Goal: Task Accomplishment & Management: Use online tool/utility

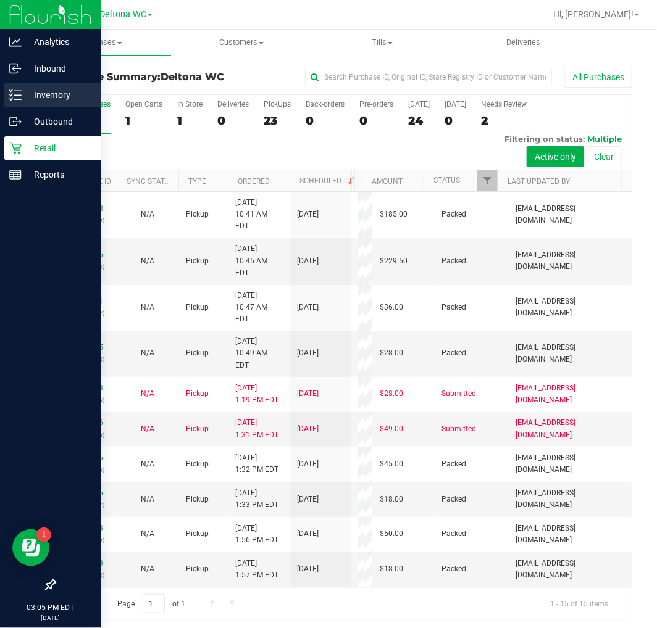
click at [14, 99] on line at bounding box center [17, 99] width 7 height 0
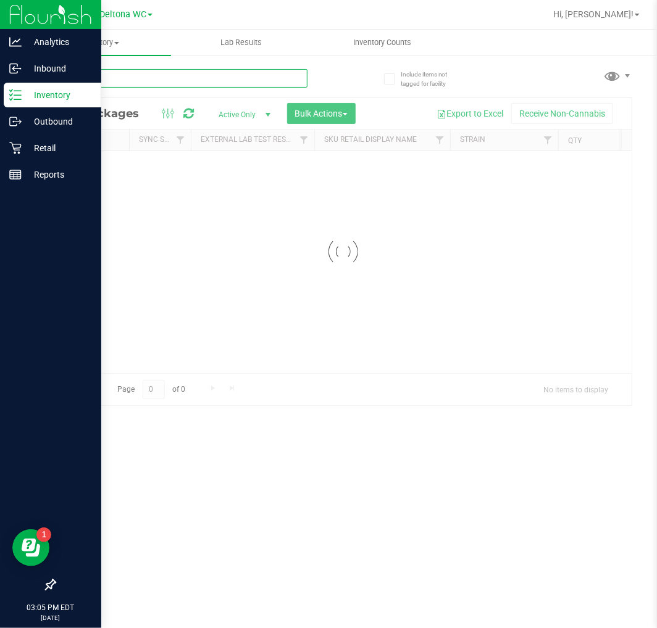
click at [256, 72] on div "Inventory All packages All inventory Waste log Create inventory Lab Results Inv…" at bounding box center [343, 329] width 627 height 599
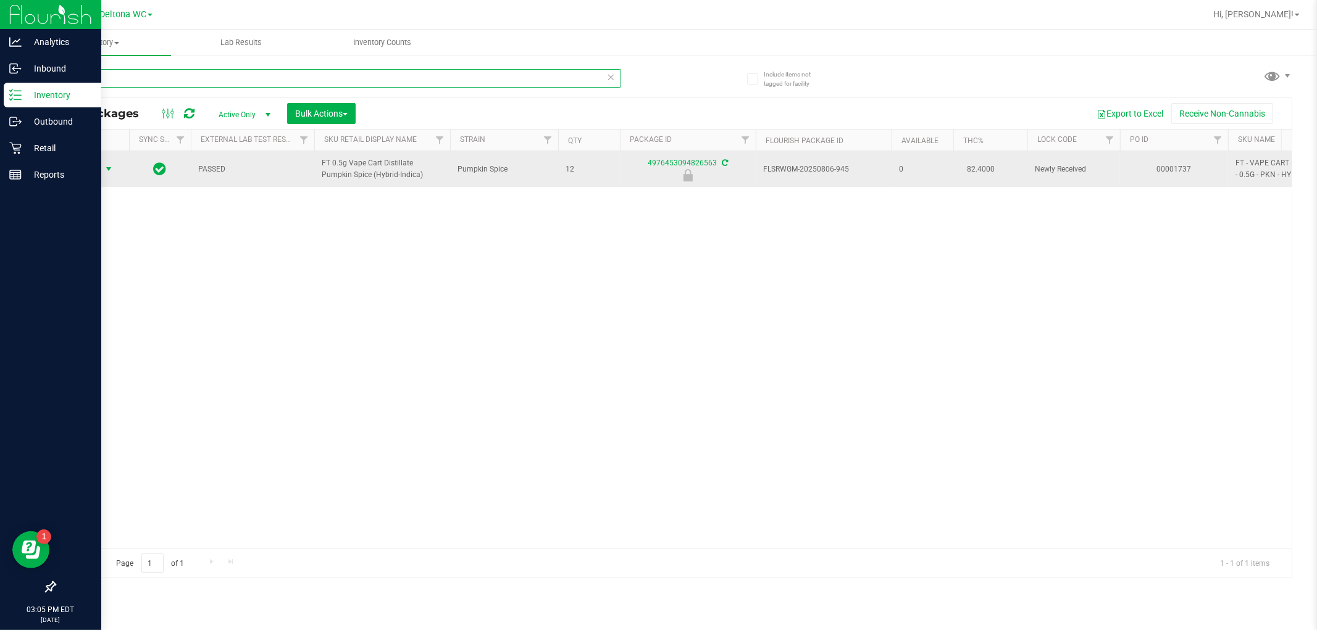
type input "pkn"
click at [88, 170] on span "Action" at bounding box center [83, 169] width 33 height 17
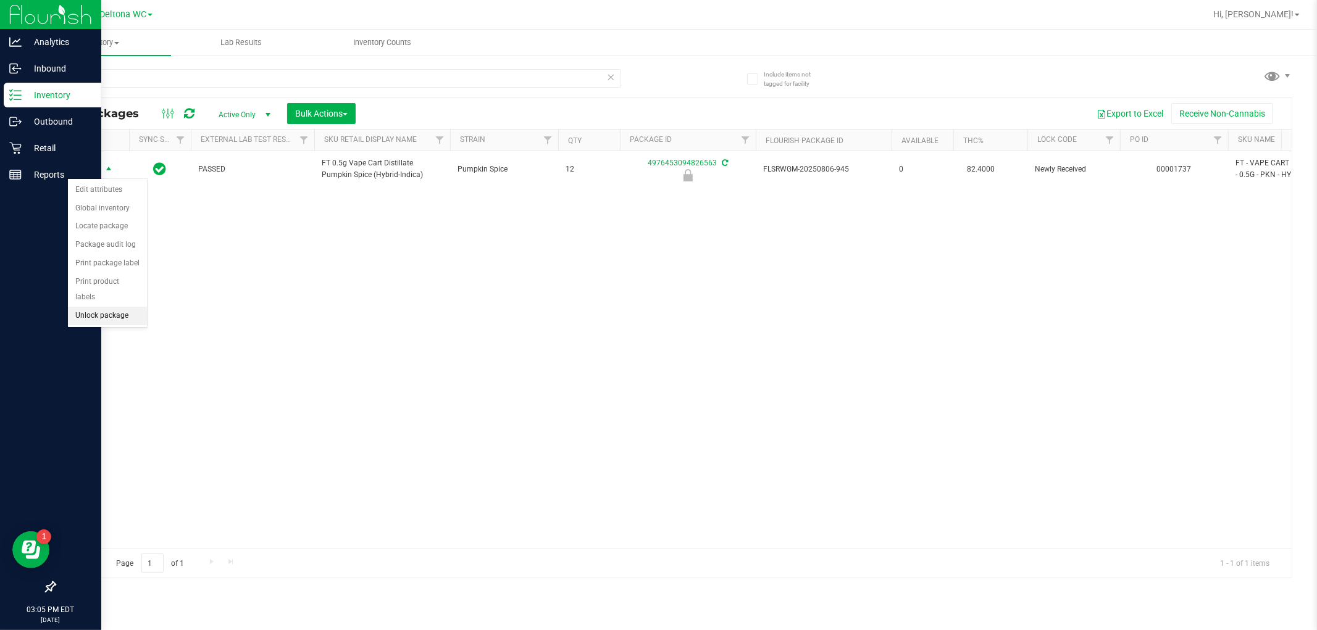
click at [108, 319] on li "Unlock package" at bounding box center [107, 316] width 79 height 19
